Goal: Find specific page/section: Find specific page/section

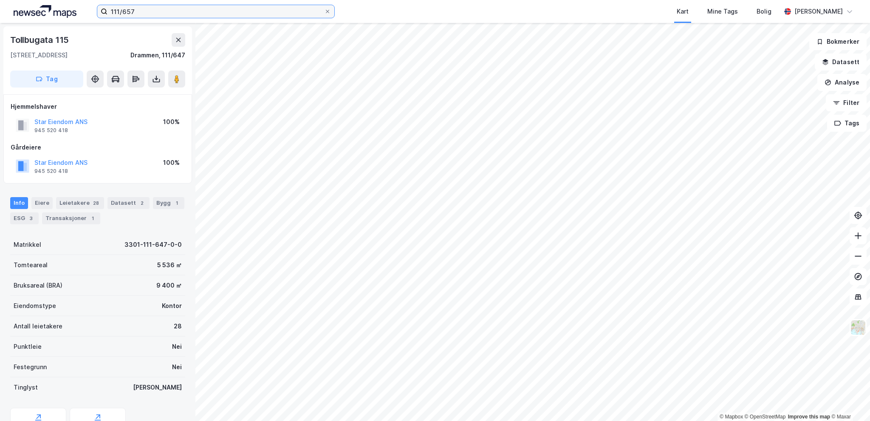
click at [270, 14] on input "111/657" at bounding box center [215, 11] width 217 height 13
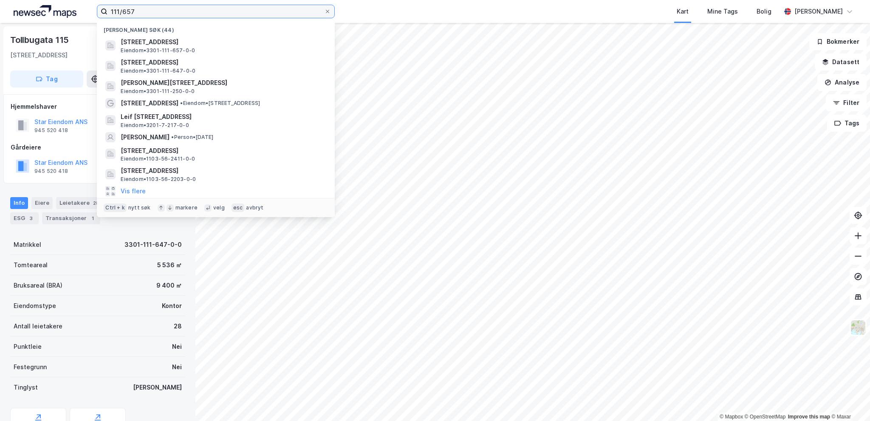
click at [270, 14] on input "111/657" at bounding box center [215, 11] width 217 height 13
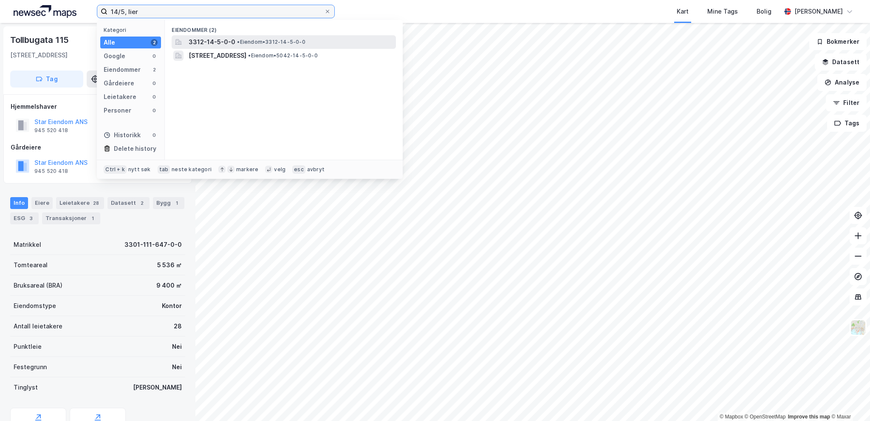
type input "14/5, lier"
click at [249, 44] on span "• Eiendom • 3312-14-5-0-0" at bounding box center [271, 42] width 68 height 7
